Goal: Find specific page/section: Find specific page/section

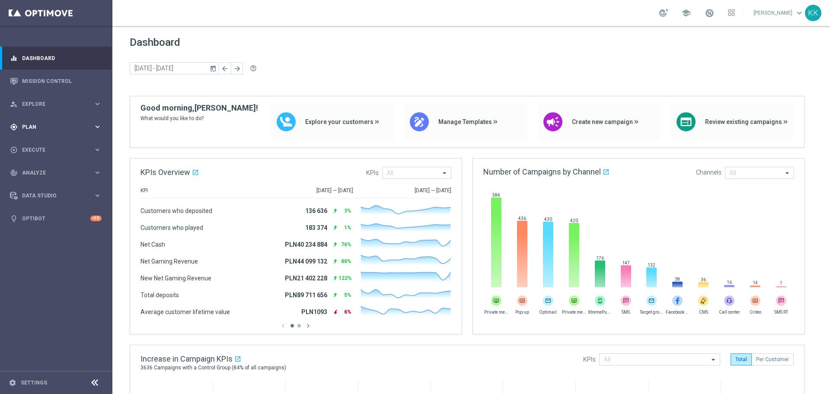
click at [96, 127] on icon "keyboard_arrow_right" at bounding box center [97, 127] width 8 height 8
click at [29, 146] on link "Target Groups" at bounding box center [55, 144] width 67 height 7
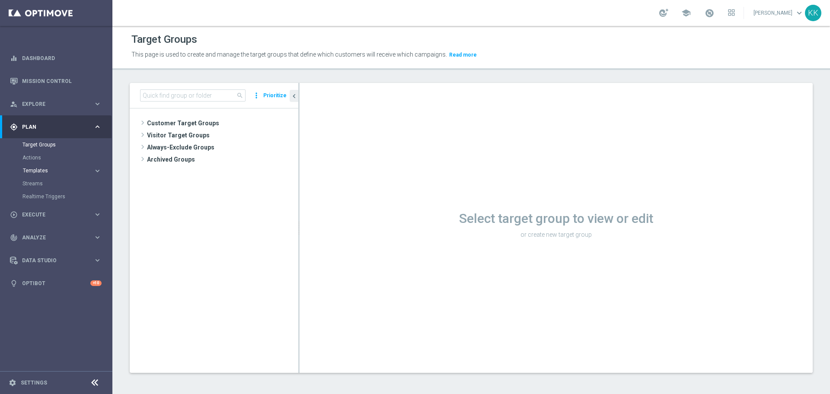
click at [35, 172] on span "Templates" at bounding box center [54, 170] width 62 height 5
click at [36, 184] on link "Optimail" at bounding box center [58, 183] width 63 height 7
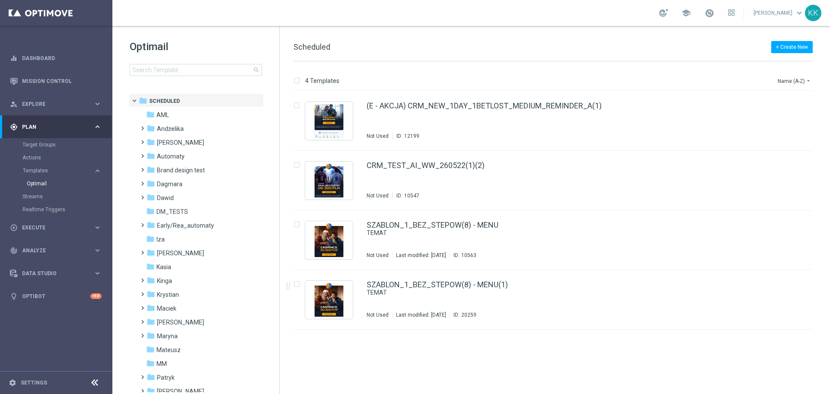
click at [804, 393] on div "insert_drive_file (E - AKCJA) CRM_NEW_1DAY_1BETLOST_MEDIUM_REMINDER_A(1) Not Us…" at bounding box center [556, 242] width 543 height 303
